Goal: Find specific page/section

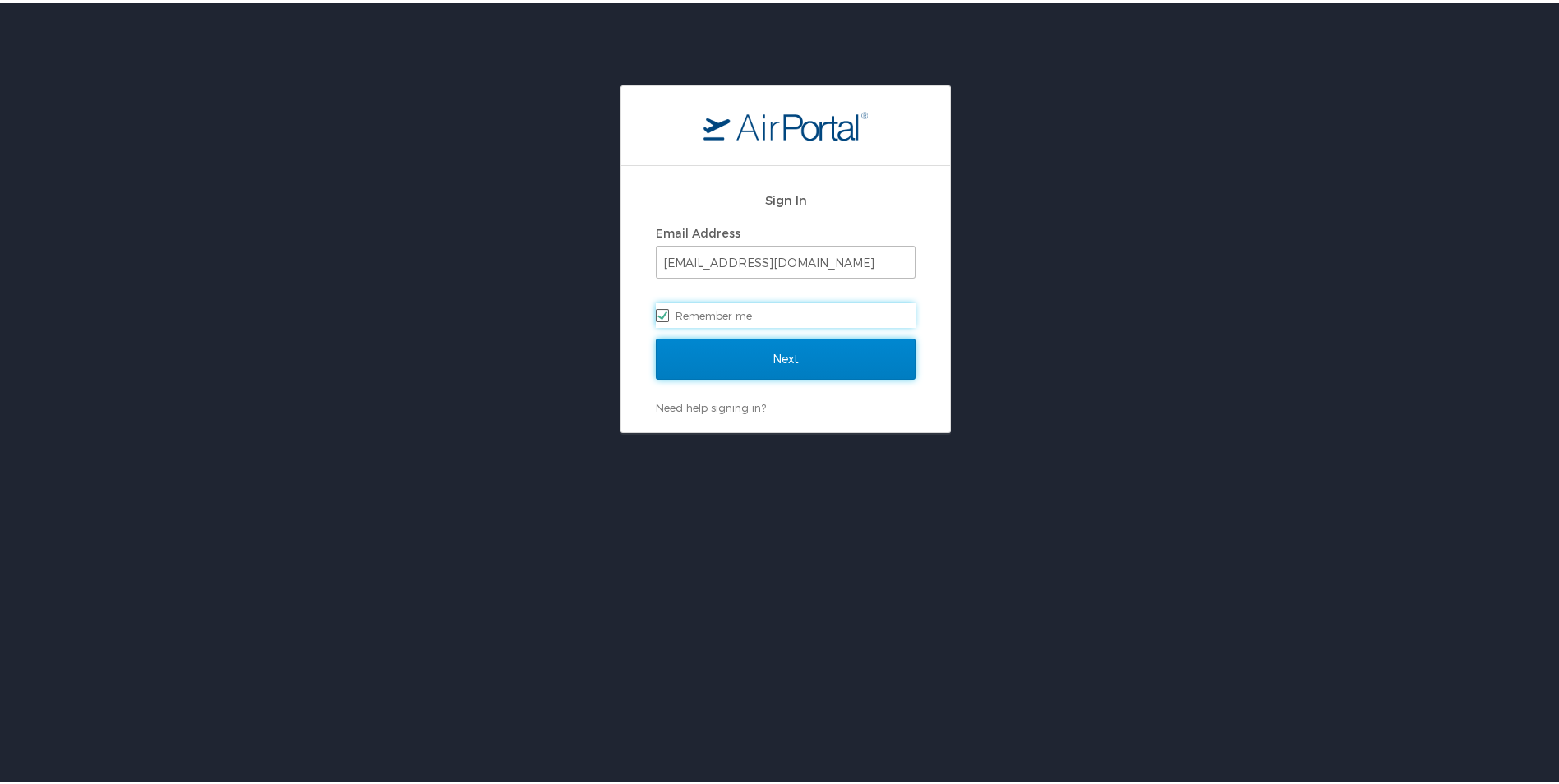
click at [737, 350] on input "Next" at bounding box center [786, 356] width 260 height 41
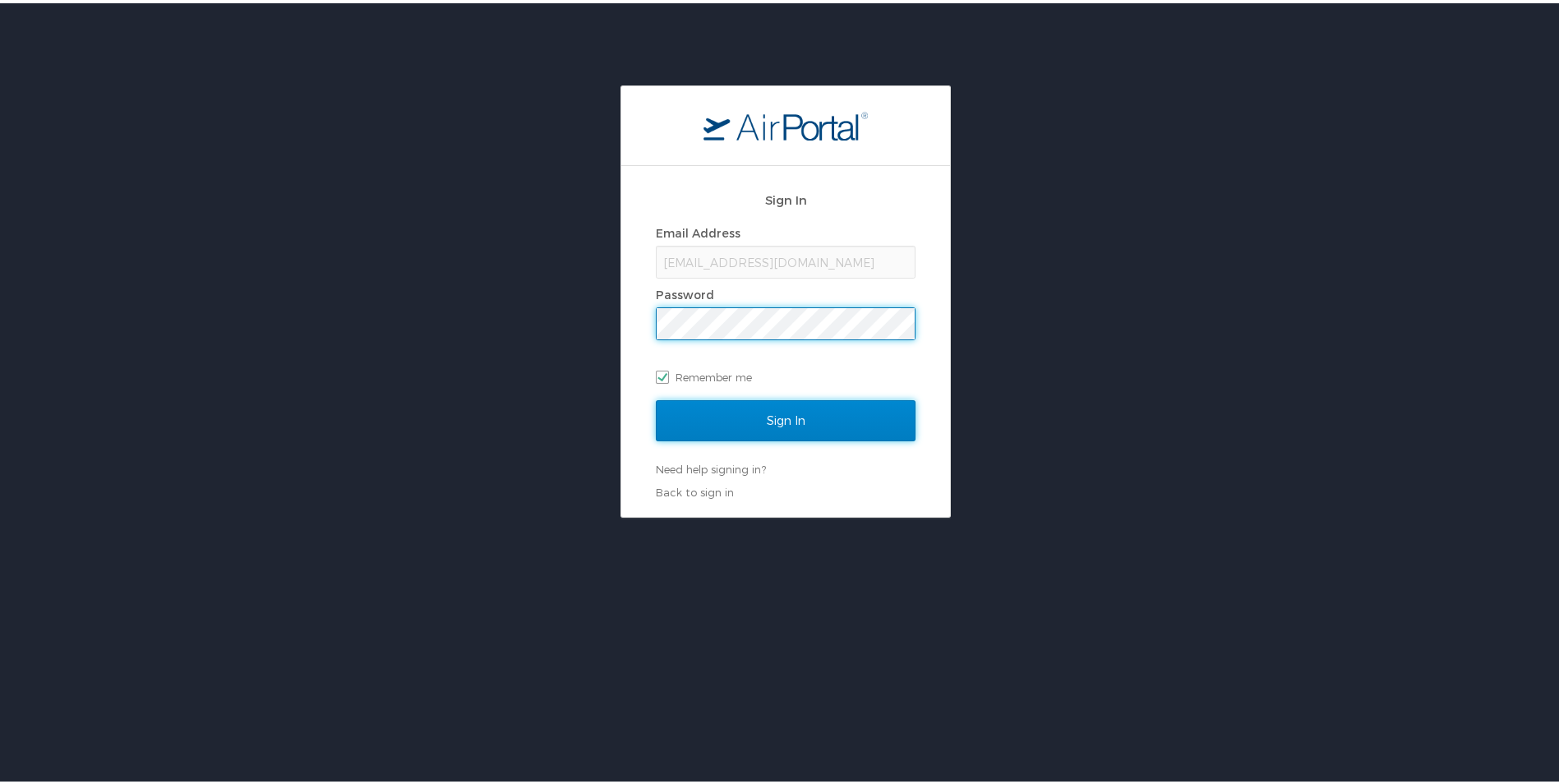
drag, startPoint x: 747, startPoint y: 414, endPoint x: 764, endPoint y: 403, distance: 20.2
click at [748, 413] on input "Sign In" at bounding box center [786, 418] width 260 height 41
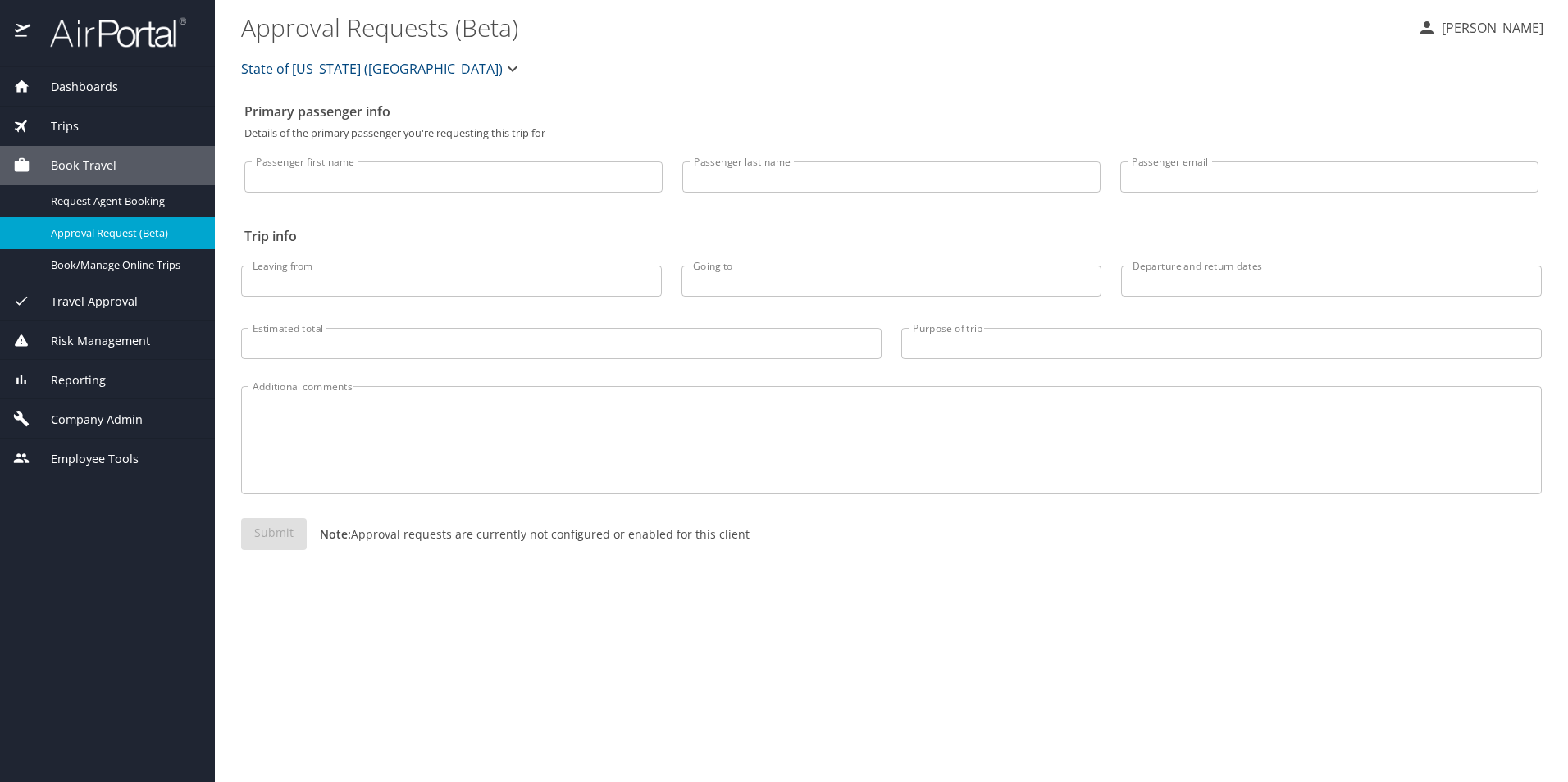
click at [71, 413] on span "Company Admin" at bounding box center [87, 419] width 112 height 18
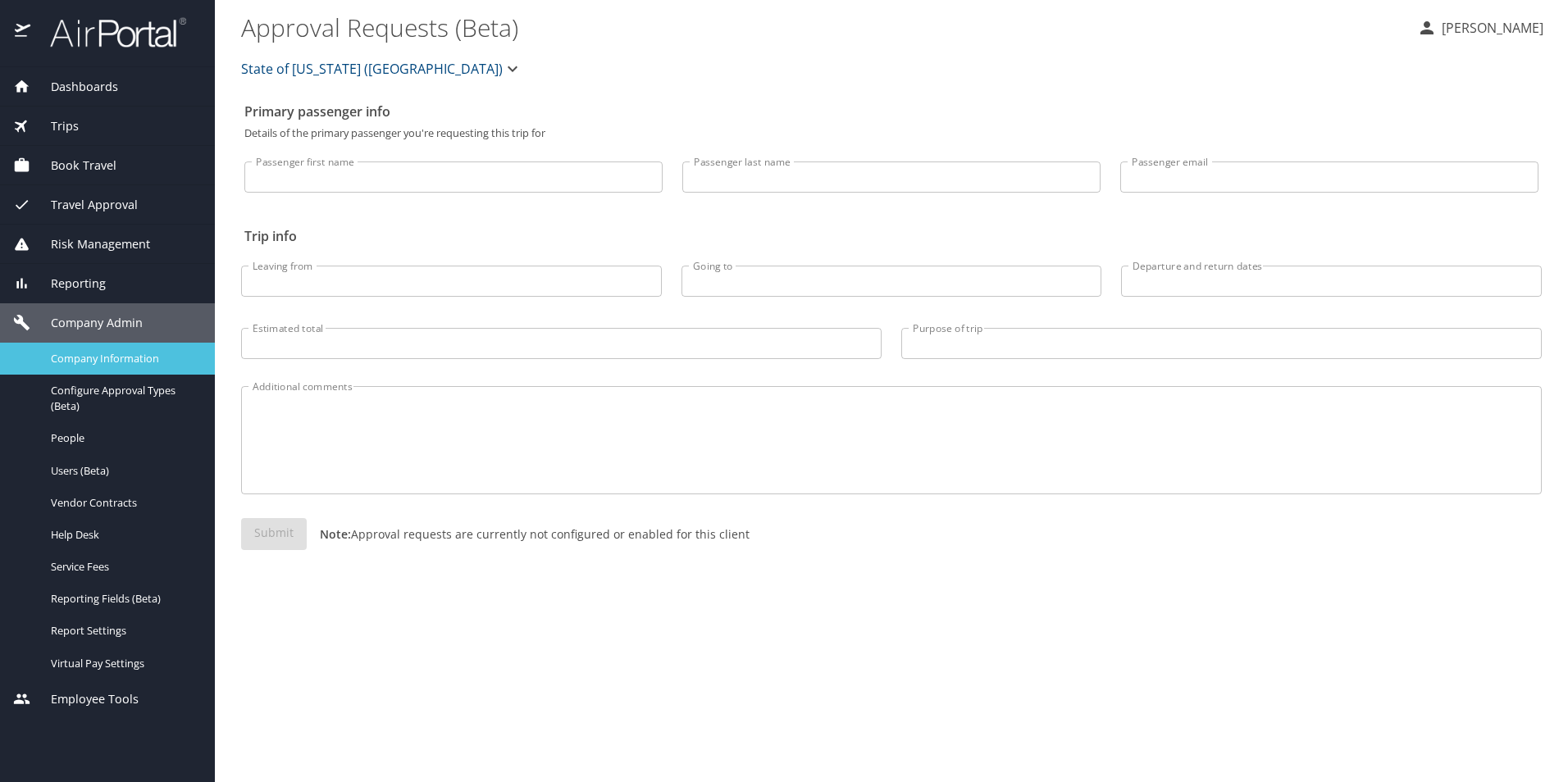
click at [85, 357] on span "Company Information" at bounding box center [123, 359] width 144 height 15
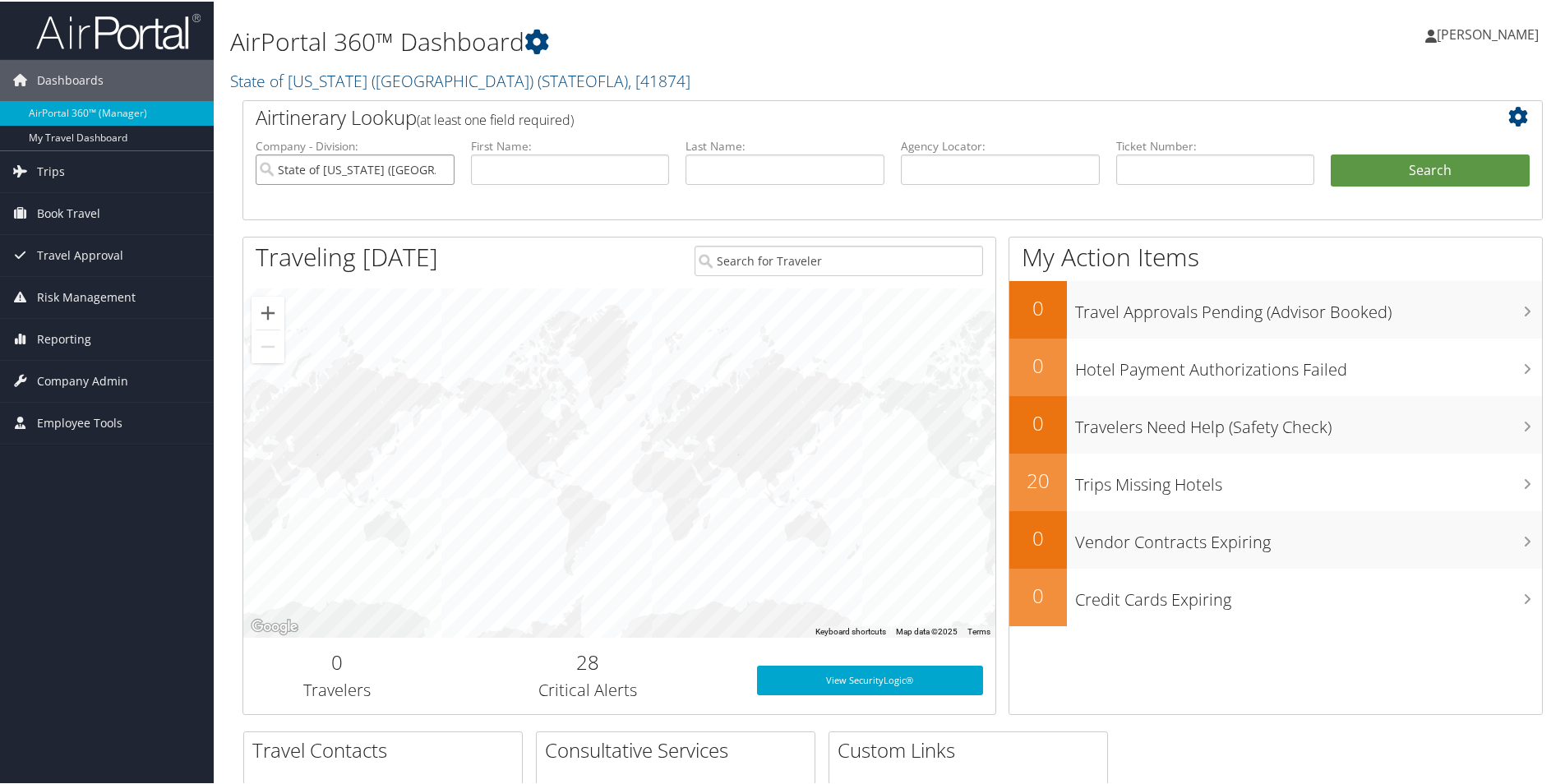
click at [439, 167] on input "State of Louisiana (SOLA)" at bounding box center [355, 168] width 199 height 31
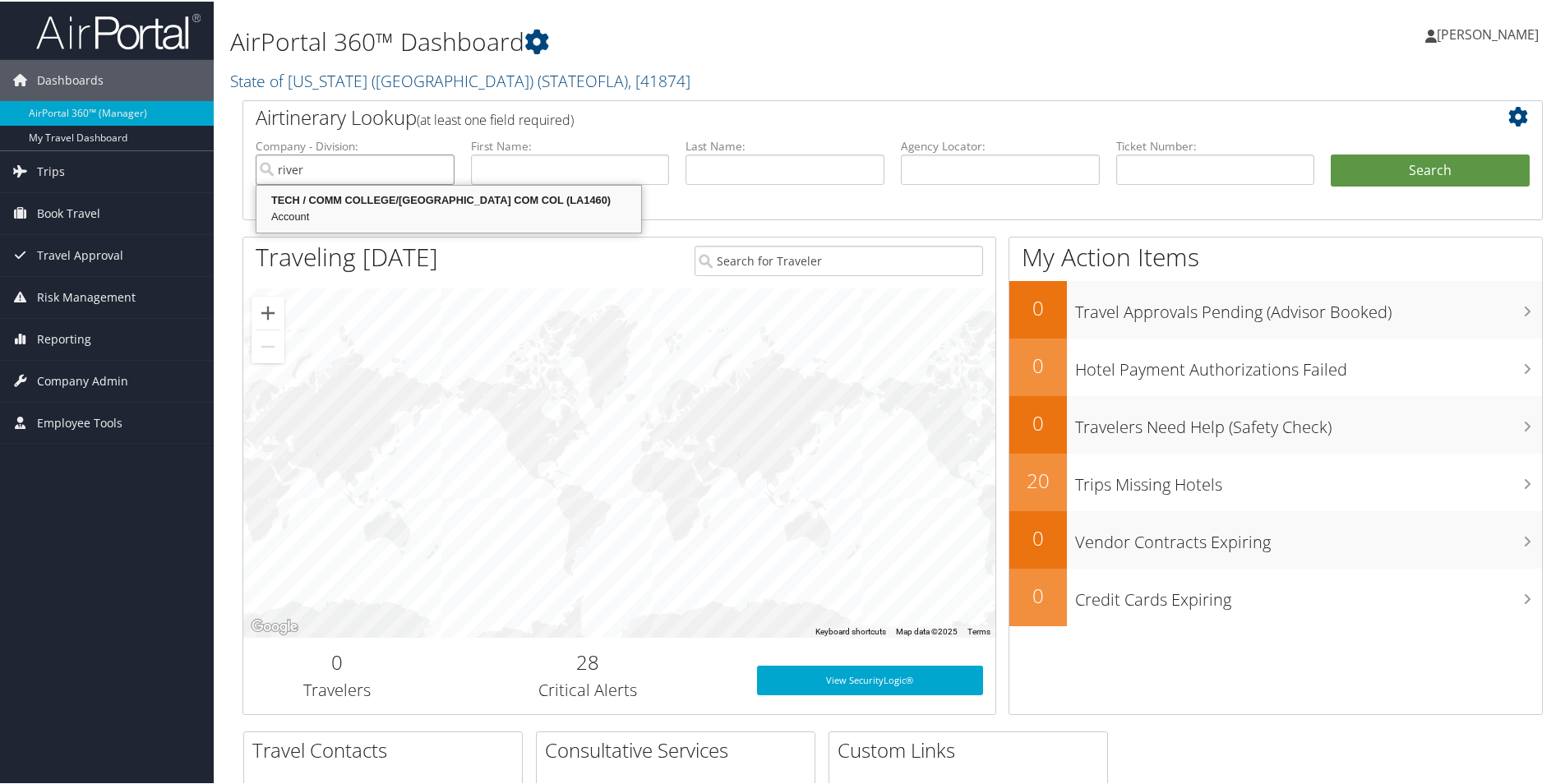
click at [368, 204] on div "TECH / COMM COLLEGE/RIVER PARISH COM COL (LA1460)" at bounding box center [448, 198] width 380 height 16
type input "TECH / COMM COLLEGE/RIVER PARISH COM COL"
